Goal: Task Accomplishment & Management: Complete application form

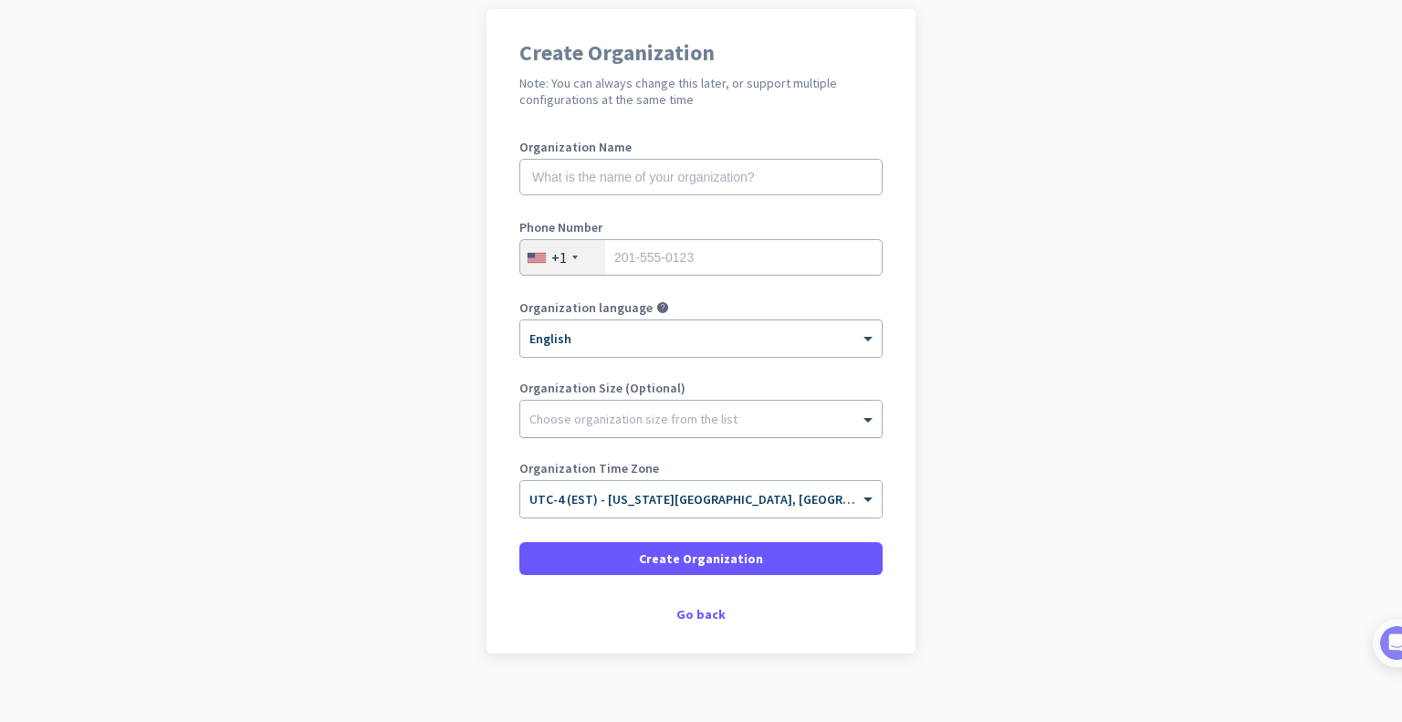
scroll to position [139, 0]
click at [699, 614] on div "Go back" at bounding box center [700, 614] width 363 height 13
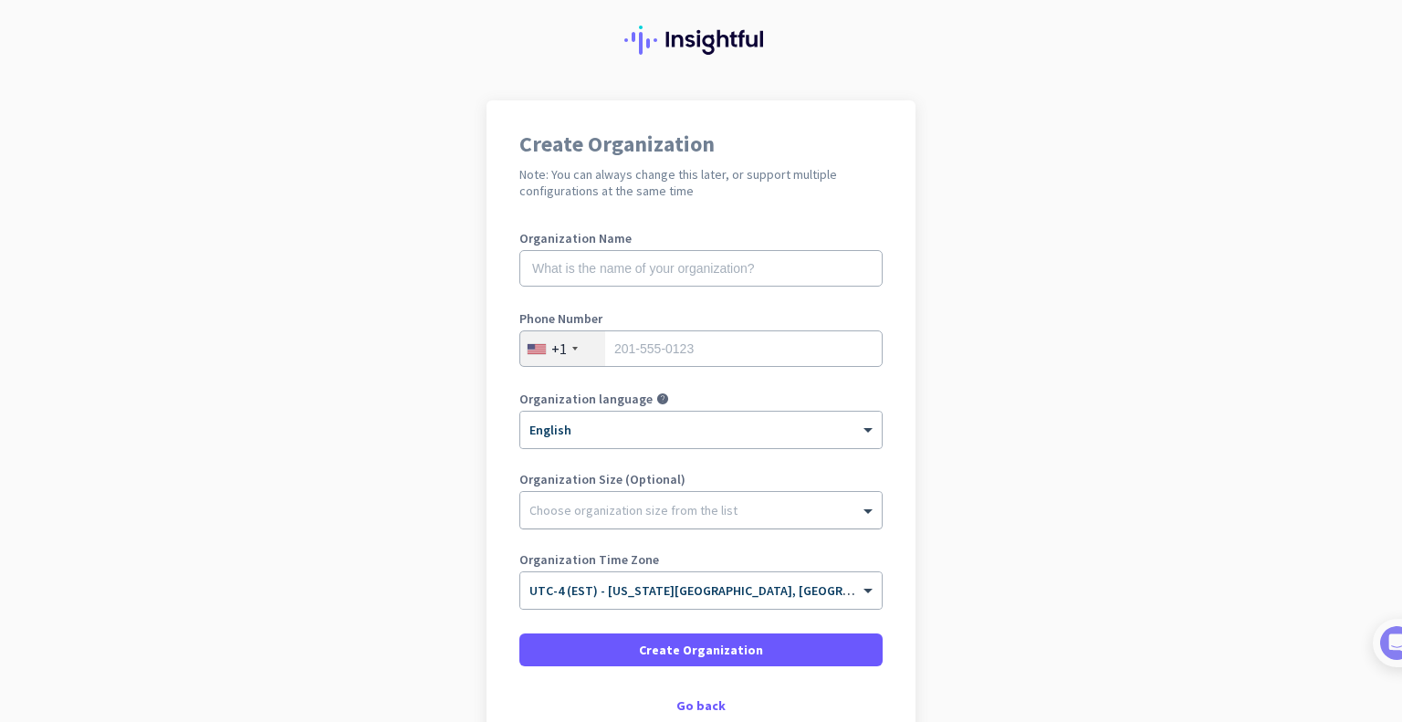
scroll to position [44, 0]
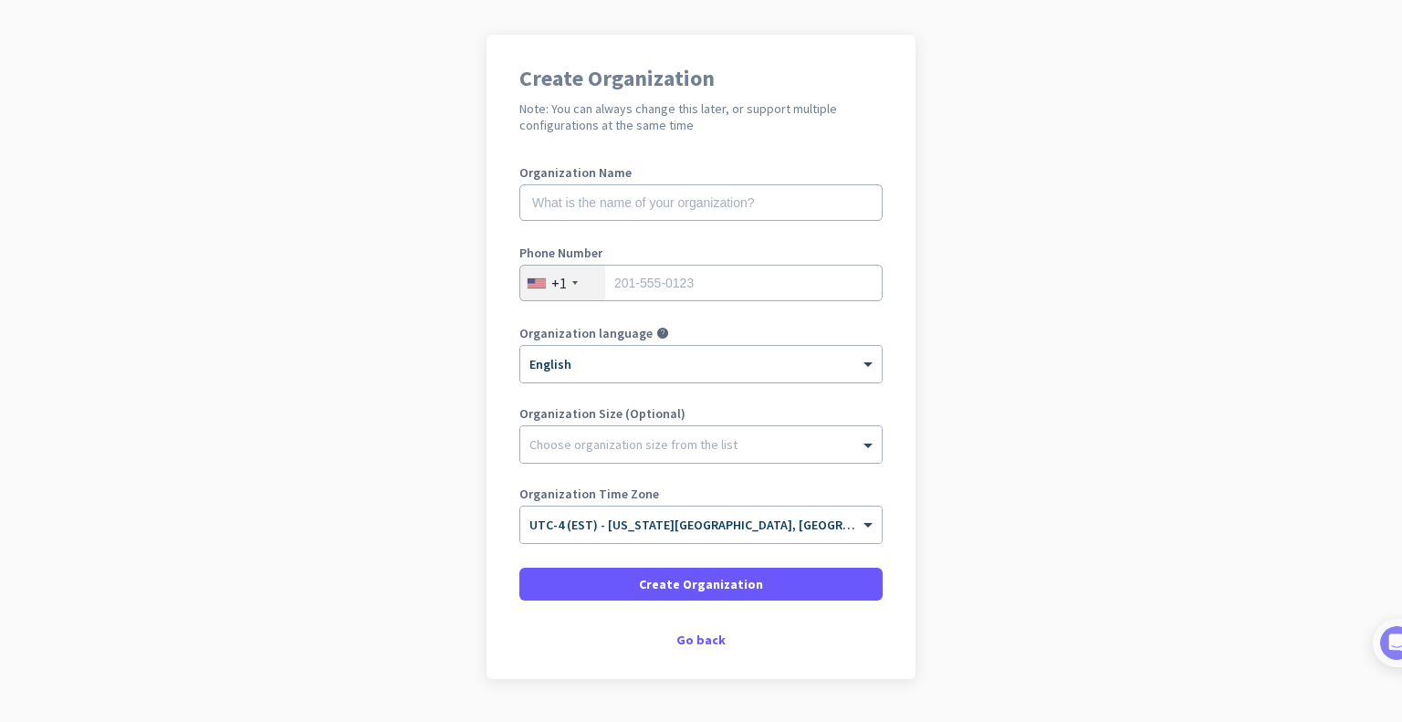
scroll to position [117, 0]
